Goal: Task Accomplishment & Management: Manage account settings

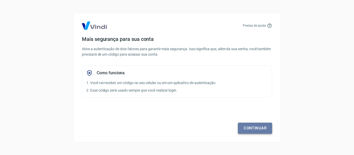
click at [248, 132] on link "Continuar" at bounding box center [255, 128] width 34 height 11
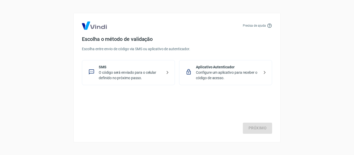
click at [139, 77] on p "O código será enviado para o celular definido no próximo passo." at bounding box center [130, 75] width 63 height 11
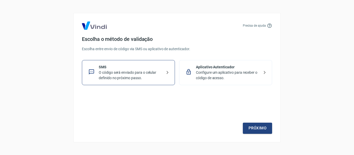
click at [217, 77] on p "Configure um aplicativo para receber o código de acesso." at bounding box center [227, 75] width 63 height 11
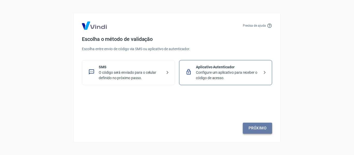
click at [258, 130] on link "Próximo" at bounding box center [257, 128] width 29 height 11
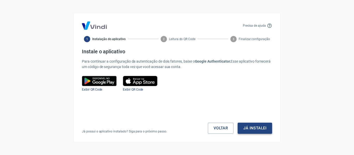
click at [258, 130] on button "Já instalei" at bounding box center [255, 128] width 34 height 11
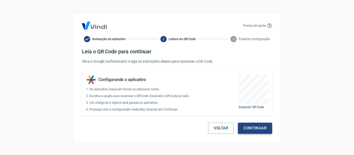
click at [258, 132] on button "Continuar" at bounding box center [255, 128] width 34 height 11
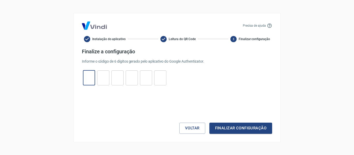
click at [87, 75] on input "tel" at bounding box center [89, 77] width 12 height 11
type input "3"
type input "9"
type input "7"
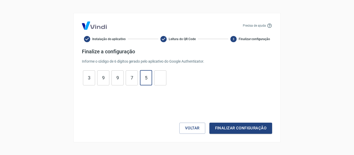
type input "5"
type input "0"
click at [209, 123] on button "Finalizar configuração" at bounding box center [240, 128] width 63 height 11
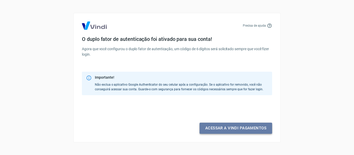
click at [222, 129] on link "Acessar a Vindi pagamentos" at bounding box center [235, 128] width 73 height 11
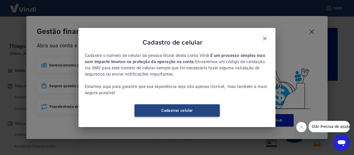
click at [180, 113] on link "Cadastrar celular" at bounding box center [176, 110] width 85 height 12
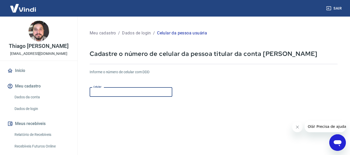
click at [123, 93] on input "Celular" at bounding box center [131, 92] width 83 height 10
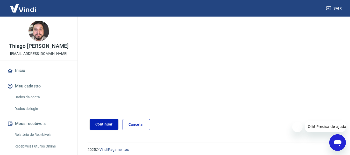
scroll to position [90, 0]
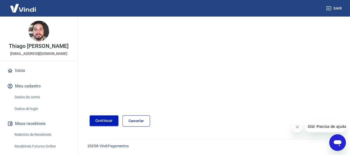
type input "[PHONE_NUMBER]"
click at [95, 121] on button "Continuar" at bounding box center [104, 121] width 29 height 11
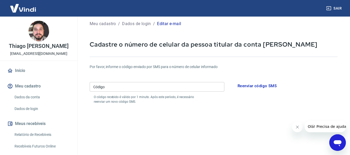
scroll to position [9, 0]
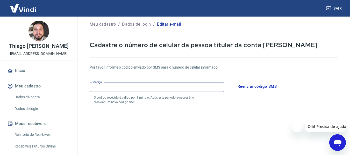
click at [123, 88] on input "Código" at bounding box center [157, 88] width 135 height 10
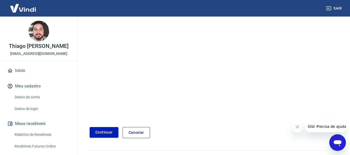
scroll to position [108, 0]
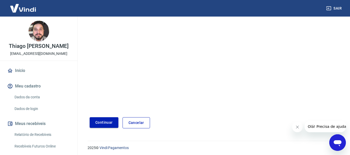
type input "981081"
click at [99, 125] on button "Continuar" at bounding box center [104, 122] width 29 height 11
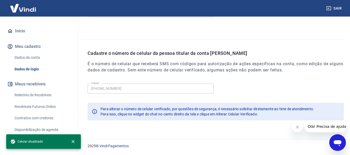
scroll to position [56, 0]
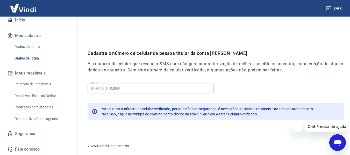
click at [29, 45] on link "Dados da conta" at bounding box center [41, 46] width 59 height 11
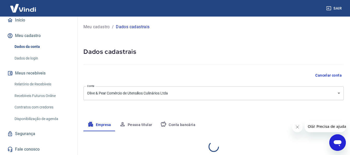
select select "PR"
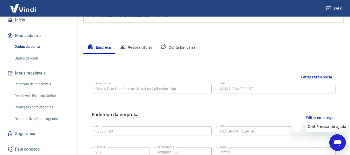
scroll to position [84, 0]
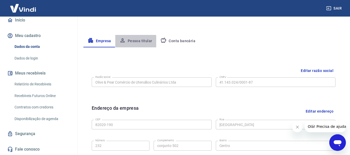
click at [132, 42] on button "Pessoa titular" at bounding box center [135, 41] width 41 height 12
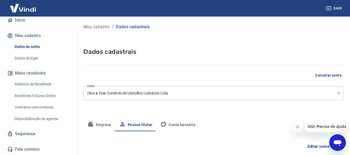
scroll to position [52, 0]
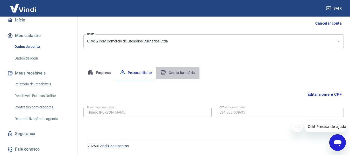
click at [175, 75] on button "Conta bancária" at bounding box center [177, 73] width 43 height 12
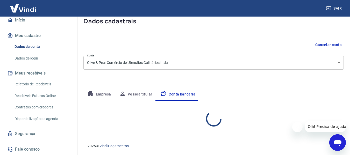
select select "1"
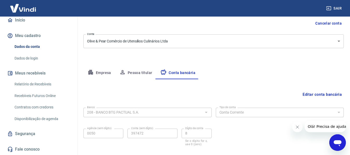
scroll to position [81, 0]
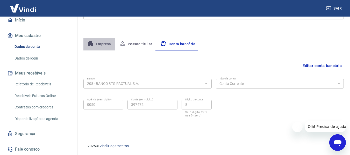
click at [103, 44] on button "Empresa" at bounding box center [99, 44] width 32 height 12
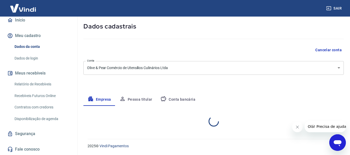
select select "PR"
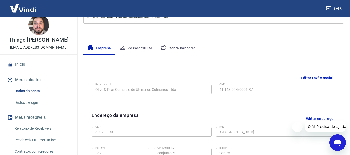
scroll to position [6, 0]
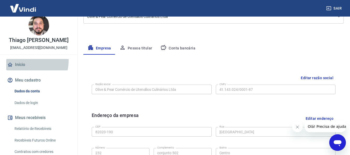
click at [20, 66] on link "Início" at bounding box center [38, 64] width 65 height 11
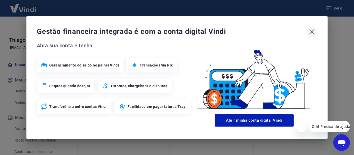
click at [311, 32] on icon "button" at bounding box center [312, 32] width 8 height 8
